Goal: Check status: Check status

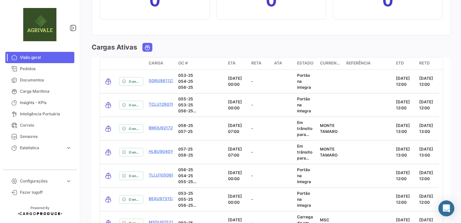
scroll to position [815, 0]
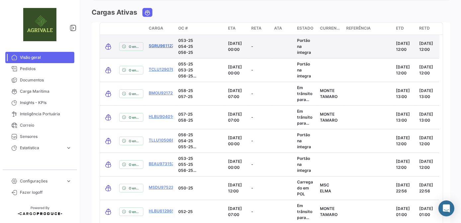
click at [166, 44] on link "SGRU9611270" at bounding box center [163, 46] width 28 height 6
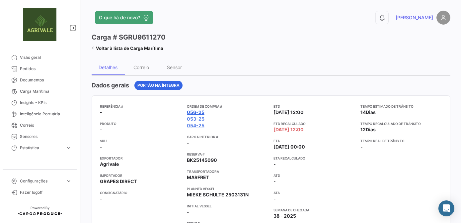
click at [195, 112] on link "056-25" at bounding box center [196, 112] width 18 height 7
click at [35, 59] on span "Visão geral" at bounding box center [46, 57] width 52 height 6
click at [31, 69] on span "Pedidos" at bounding box center [46, 69] width 52 height 6
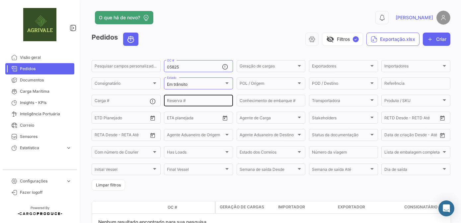
scroll to position [37, 0]
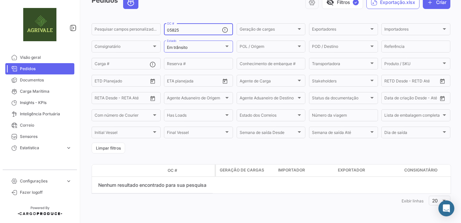
click at [193, 30] on input "05825" at bounding box center [194, 30] width 55 height 5
click at [228, 43] on div at bounding box center [227, 45] width 6 height 5
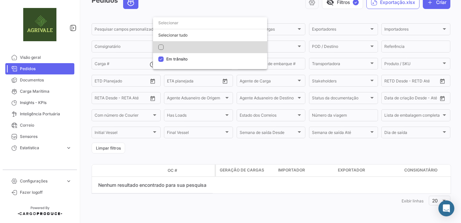
click at [163, 45] on mat-pseudo-checkbox at bounding box center [160, 46] width 5 height 5
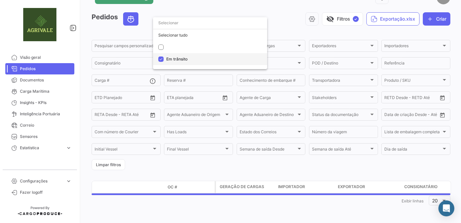
scroll to position [20, 0]
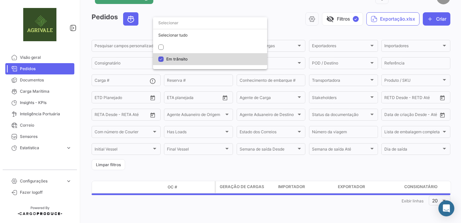
click at [161, 60] on mat-pseudo-checkbox at bounding box center [160, 58] width 5 height 5
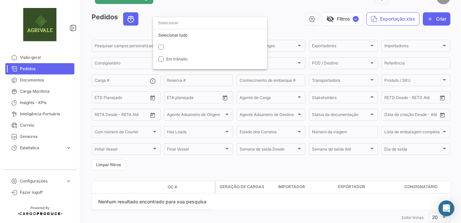
click at [284, 10] on div at bounding box center [230, 111] width 461 height 223
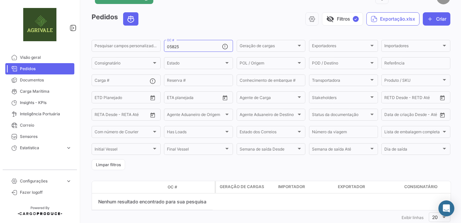
click at [240, 28] on div "Pedidos visibility_off Filtros ✓ Exportação.xlsx Criar" at bounding box center [271, 21] width 359 height 19
click at [200, 46] on input "05825" at bounding box center [194, 46] width 55 height 5
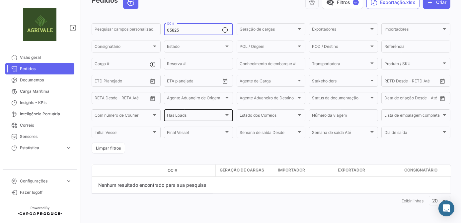
scroll to position [0, 0]
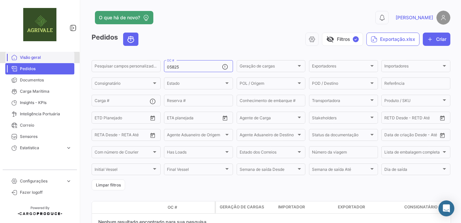
click at [38, 60] on span "Visão geral" at bounding box center [46, 57] width 52 height 6
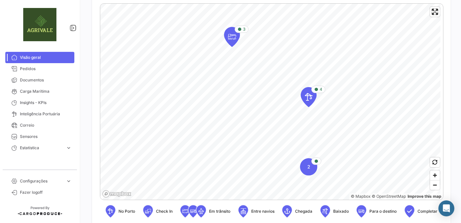
scroll to position [211, 0]
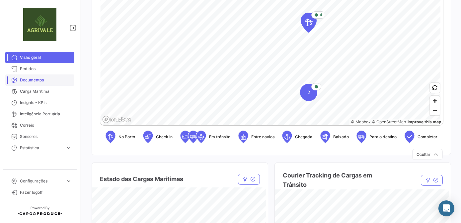
click at [31, 80] on span "Documentos" at bounding box center [46, 80] width 52 height 6
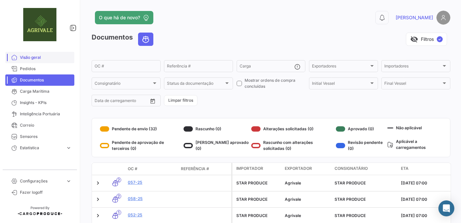
click at [37, 60] on span "Visão geral" at bounding box center [46, 57] width 52 height 6
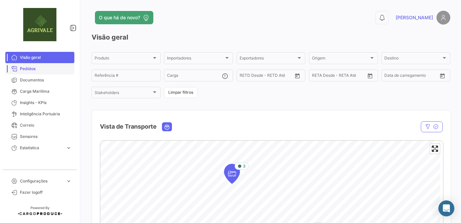
click at [29, 68] on span "Pedidos" at bounding box center [46, 69] width 52 height 6
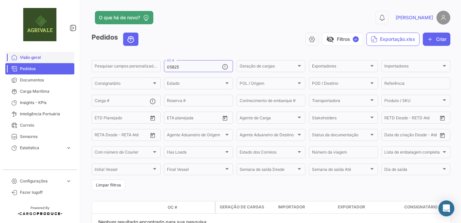
click at [32, 60] on span "Visão geral" at bounding box center [46, 57] width 52 height 6
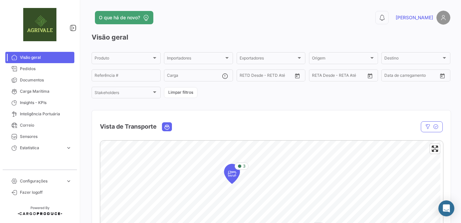
click at [36, 61] on link "Visão geral" at bounding box center [39, 57] width 69 height 11
